Goal: Navigation & Orientation: Find specific page/section

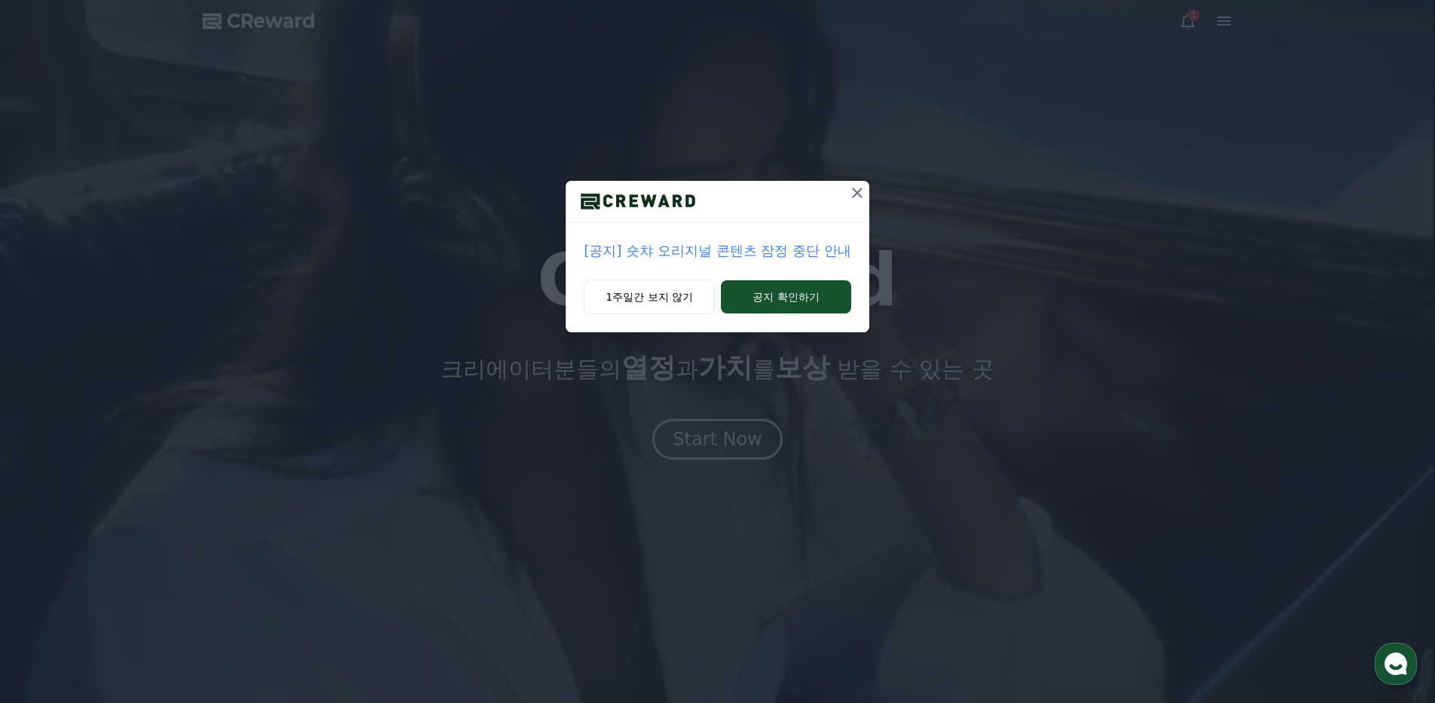
click at [850, 203] on button at bounding box center [857, 193] width 24 height 24
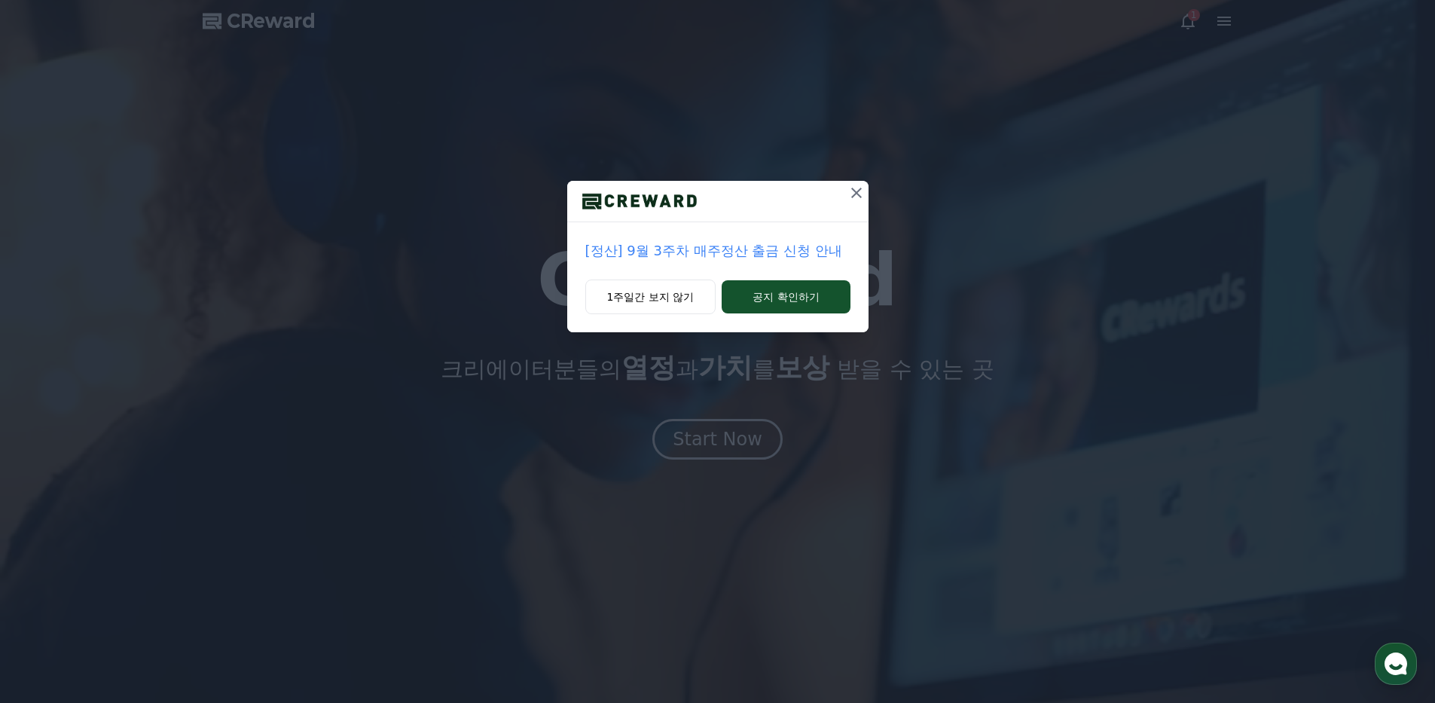
click at [853, 200] on icon at bounding box center [856, 193] width 18 height 18
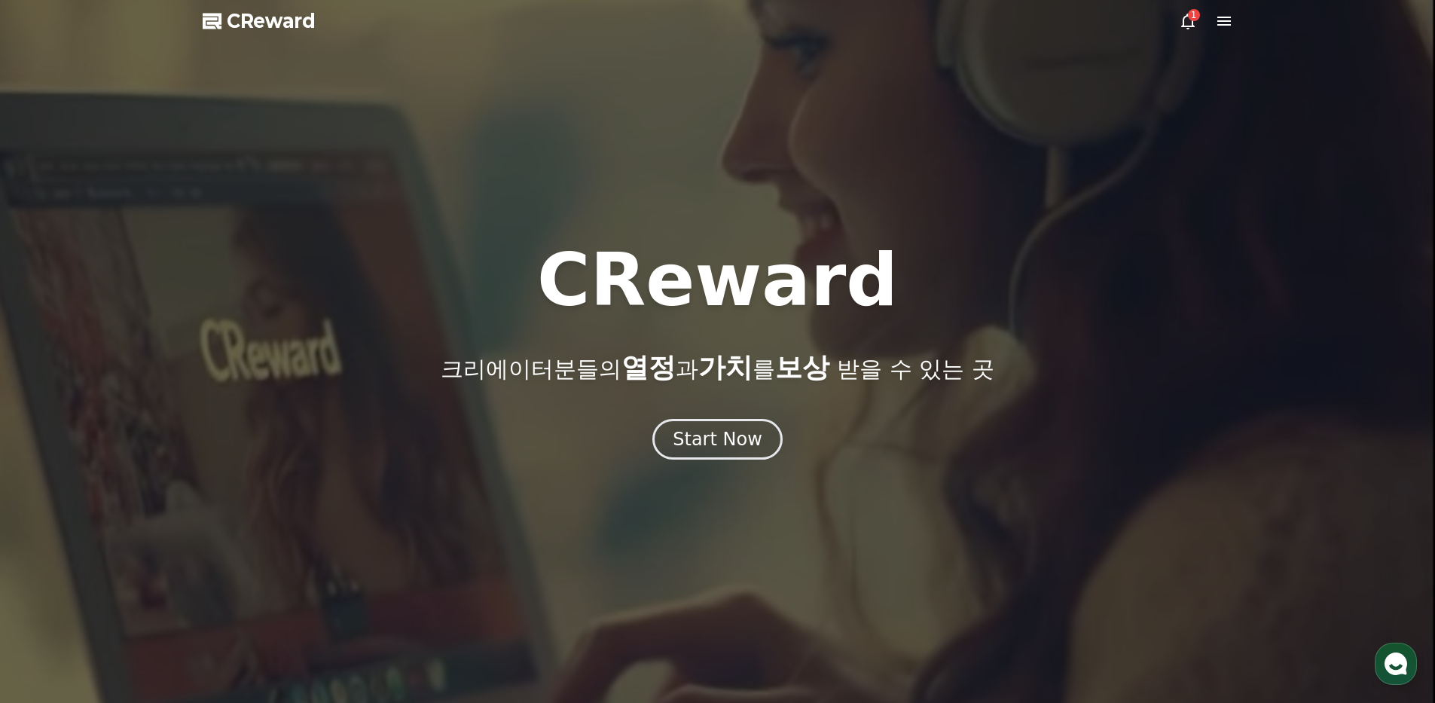
click at [1191, 18] on div "1" at bounding box center [1194, 15] width 12 height 12
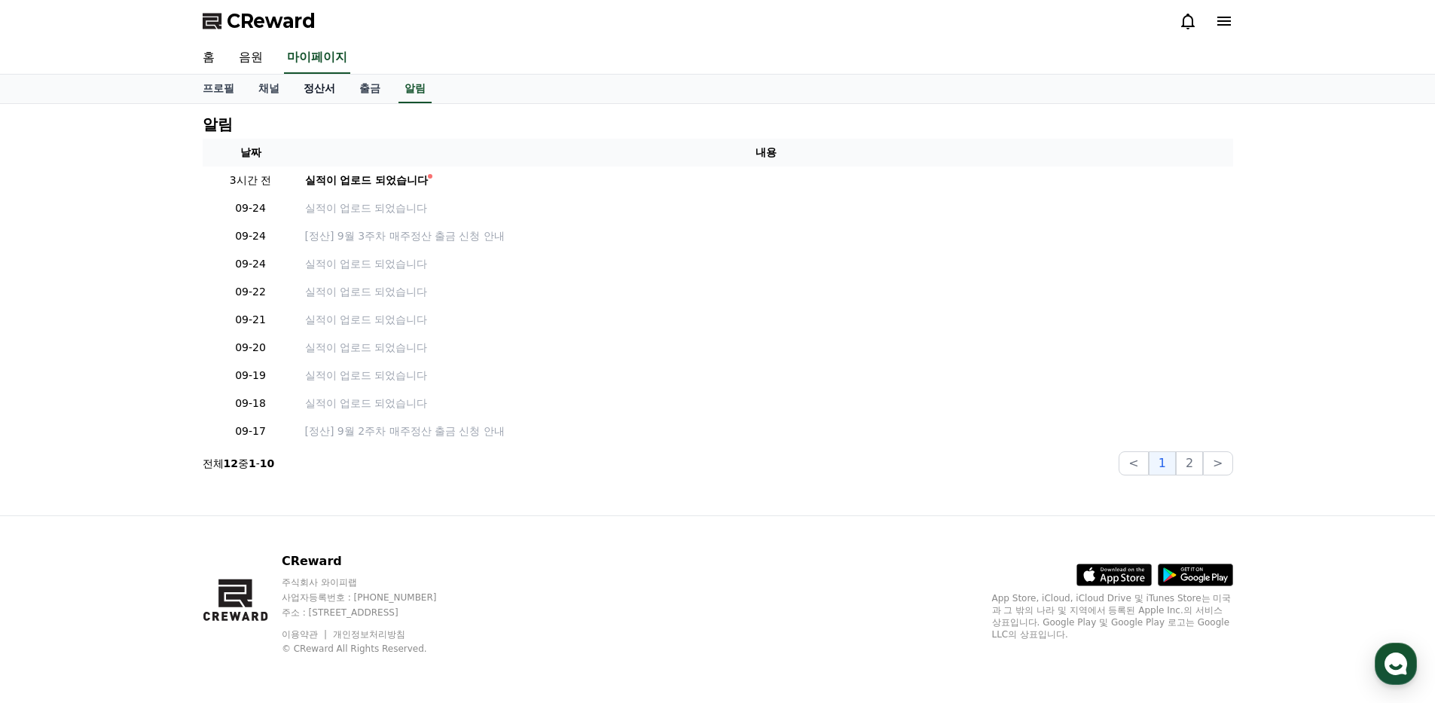
click at [339, 87] on link "정산서" at bounding box center [319, 89] width 56 height 29
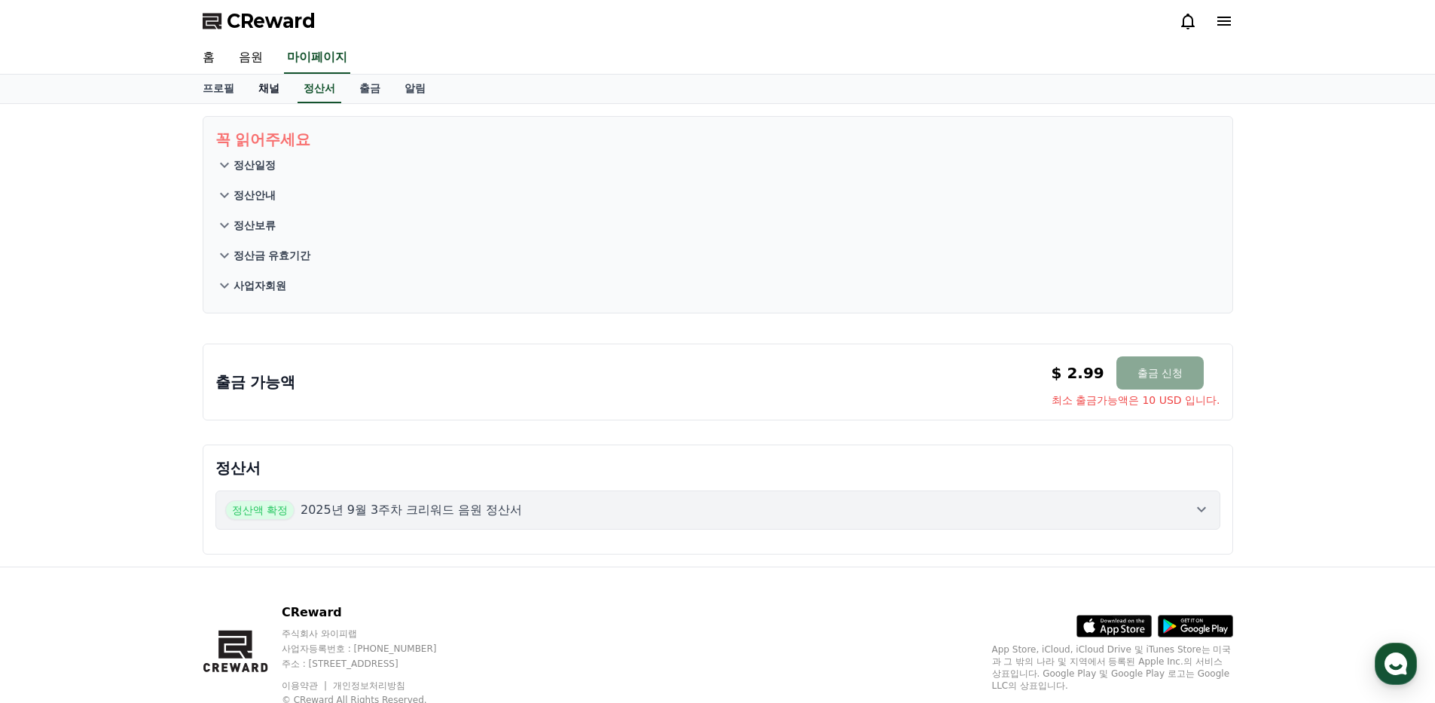
click at [279, 93] on link "채널" at bounding box center [268, 89] width 45 height 29
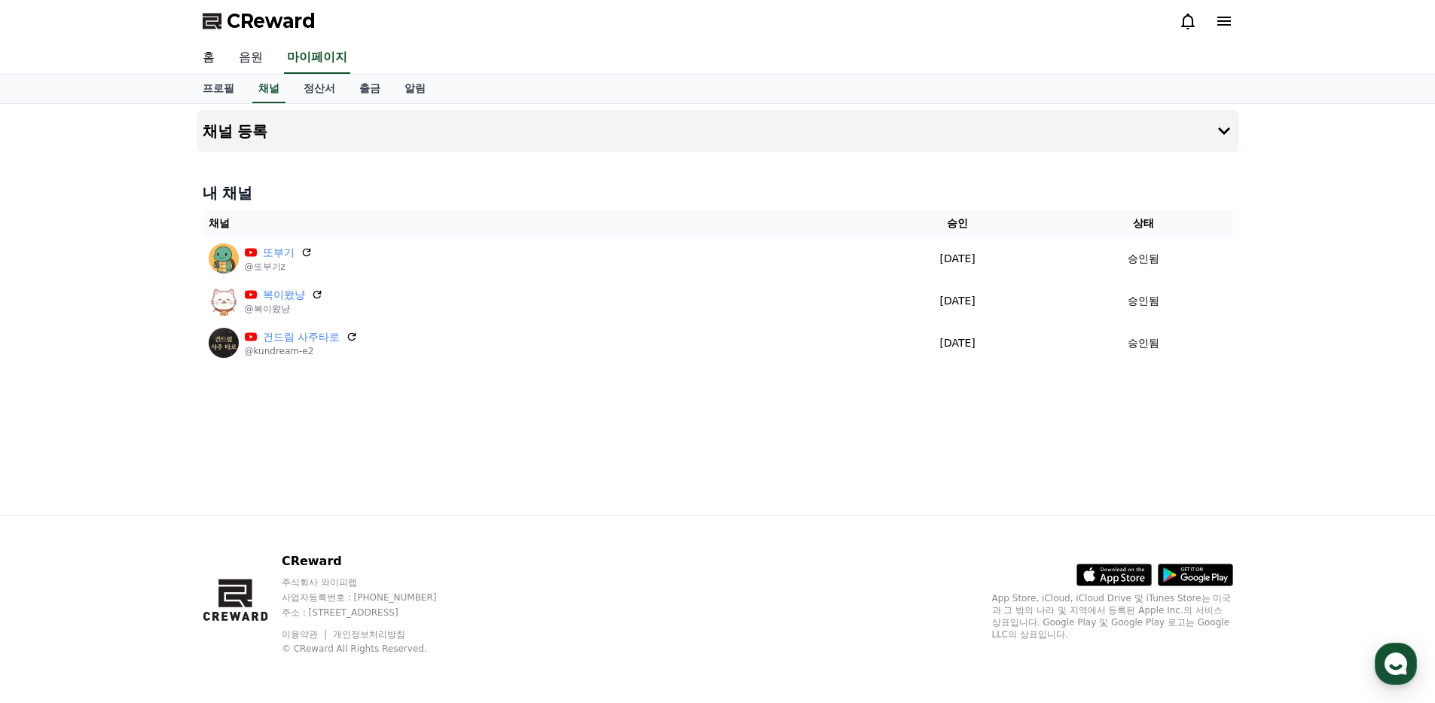
click at [243, 63] on link "음원" at bounding box center [251, 58] width 48 height 32
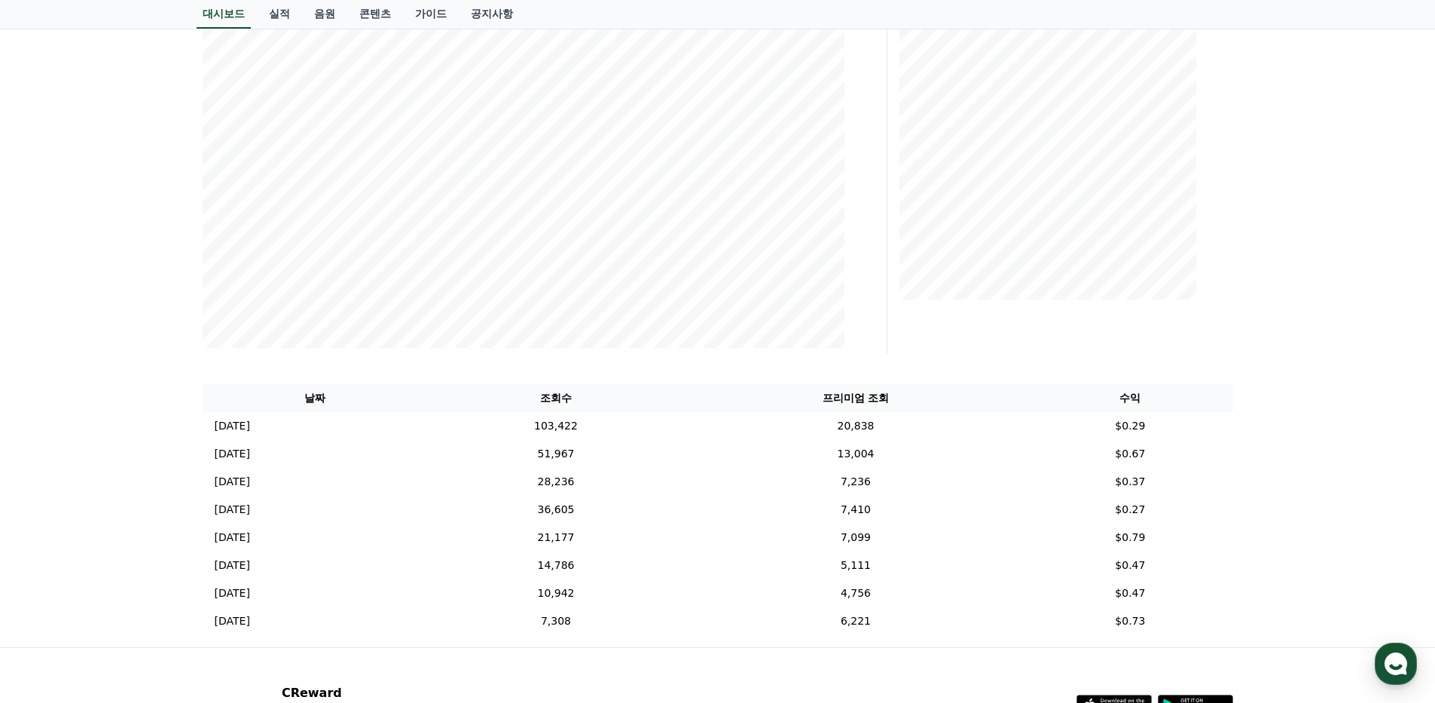
scroll to position [251, 0]
